Goal: Task Accomplishment & Management: Manage account settings

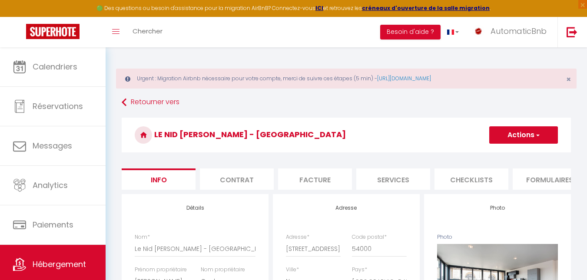
select select "6"
select select "2"
select select "3"
select select "1"
select select "17:00"
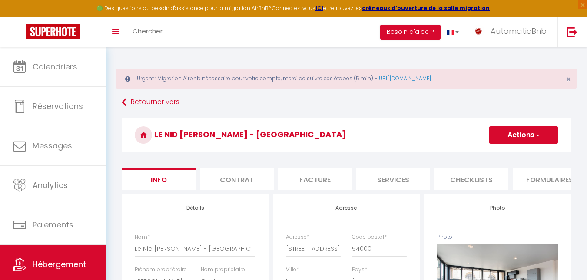
select select "20:00"
select select "10:00"
select select "30"
select select "120"
select select
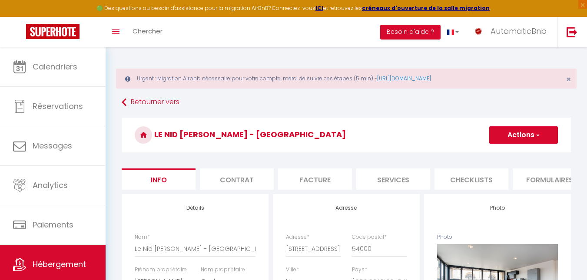
select select "28"
select select "32958"
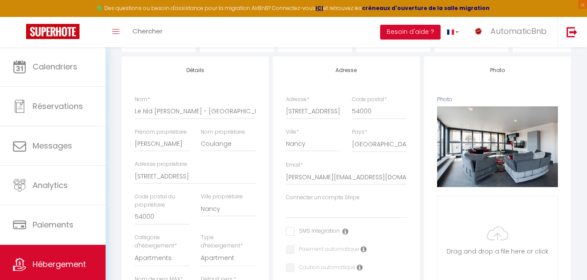
scroll to position [138, 0]
click at [453, 7] on strong "créneaux d'ouverture de la salle migration" at bounding box center [426, 7] width 128 height 7
